Goal: Information Seeking & Learning: Check status

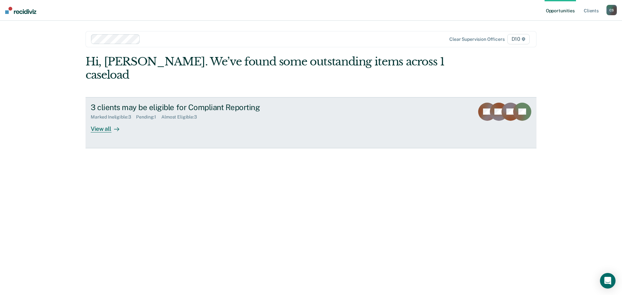
click at [109, 120] on div "View all" at bounding box center [109, 126] width 36 height 13
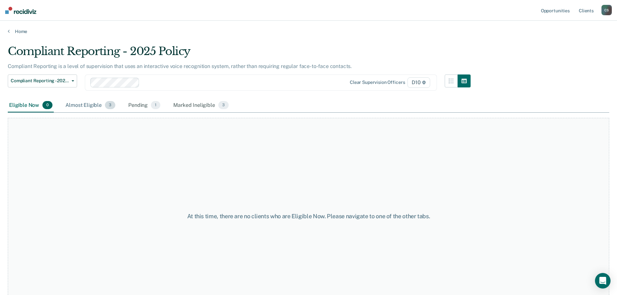
click at [103, 104] on div "Almost Eligible 3" at bounding box center [90, 105] width 52 height 14
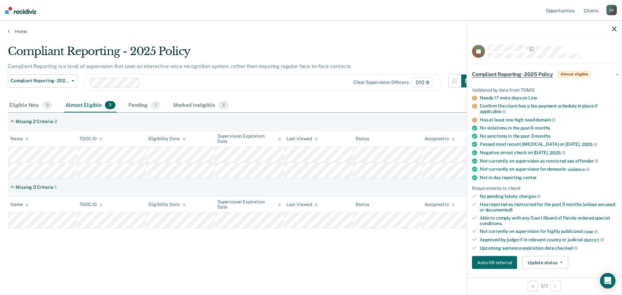
click at [439, 103] on div "Eligible Now 0 Almost Eligible 3 Pending 1 Marked Ineligible 3" at bounding box center [311, 105] width 606 height 15
click at [612, 28] on icon "button" at bounding box center [614, 29] width 5 height 5
click at [613, 28] on icon "button" at bounding box center [614, 29] width 5 height 5
